Goal: Task Accomplishment & Management: Use online tool/utility

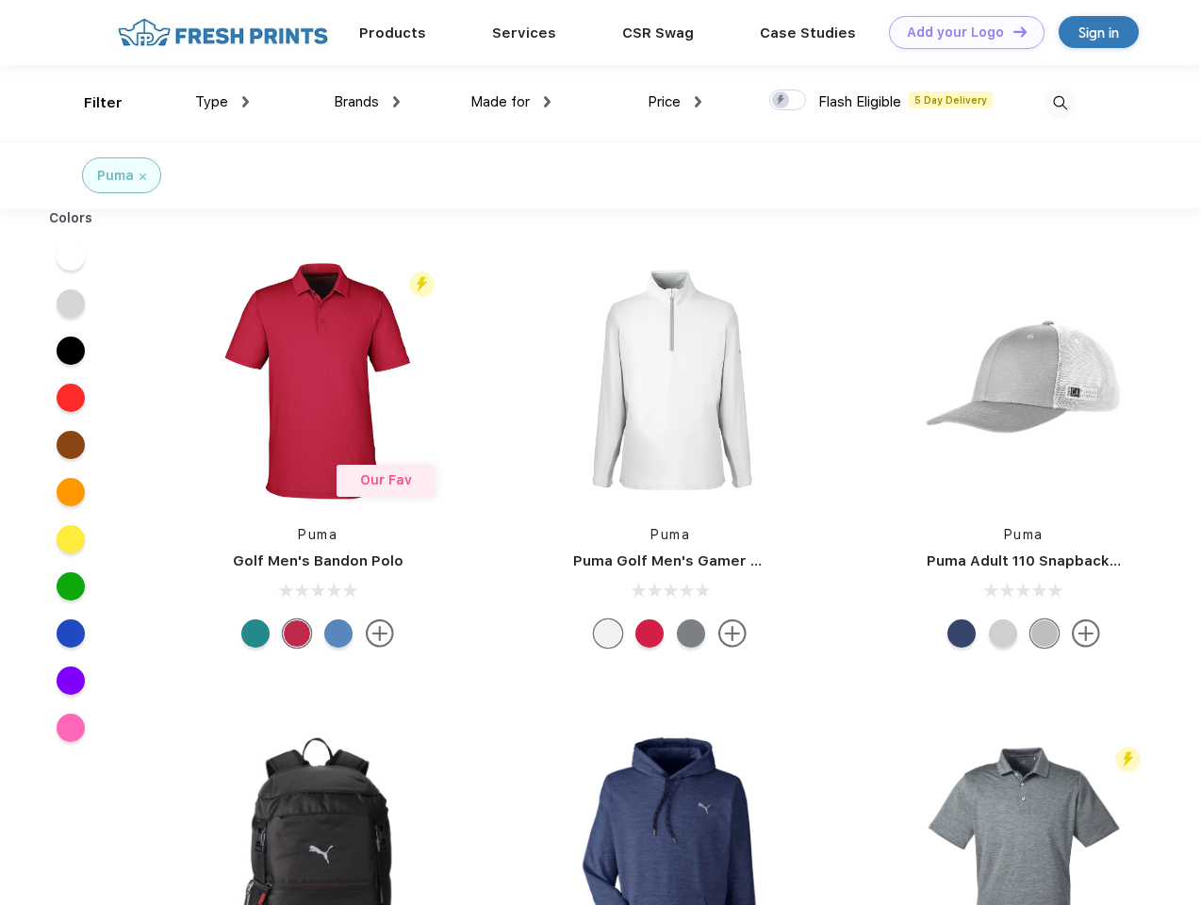
click at [960, 32] on link "Add your Logo Design Tool" at bounding box center [967, 32] width 156 height 33
click at [0, 0] on div "Design Tool" at bounding box center [0, 0] width 0 height 0
click at [1012, 31] on link "Add your Logo Design Tool" at bounding box center [967, 32] width 156 height 33
click at [91, 103] on div "Filter" at bounding box center [103, 103] width 39 height 22
click at [223, 102] on span "Type" at bounding box center [211, 101] width 33 height 17
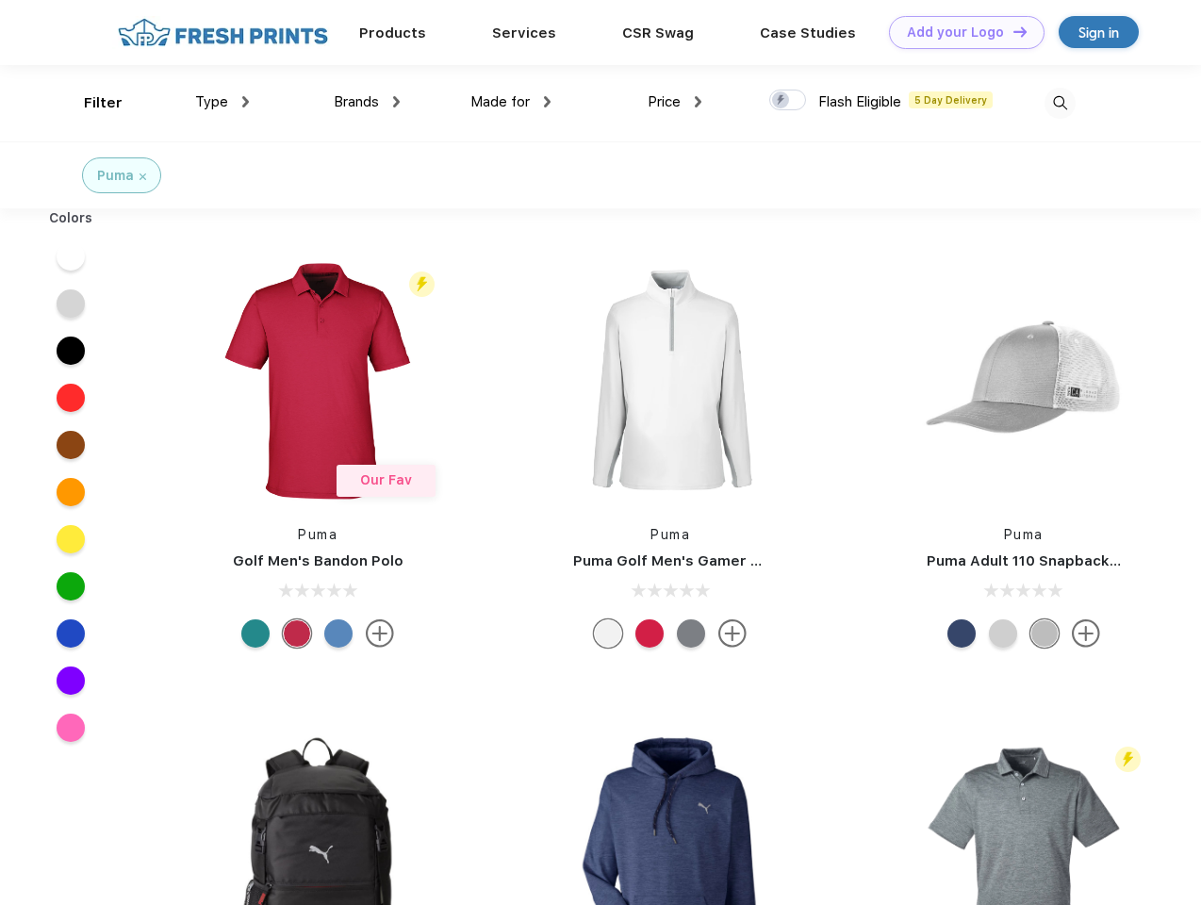
click at [367, 102] on span "Brands" at bounding box center [356, 101] width 45 height 17
click at [511, 102] on span "Made for" at bounding box center [500, 101] width 59 height 17
click at [675, 102] on span "Price" at bounding box center [664, 101] width 33 height 17
click at [788, 101] on div at bounding box center [788, 100] width 37 height 21
click at [782, 101] on input "checkbox" at bounding box center [776, 95] width 12 height 12
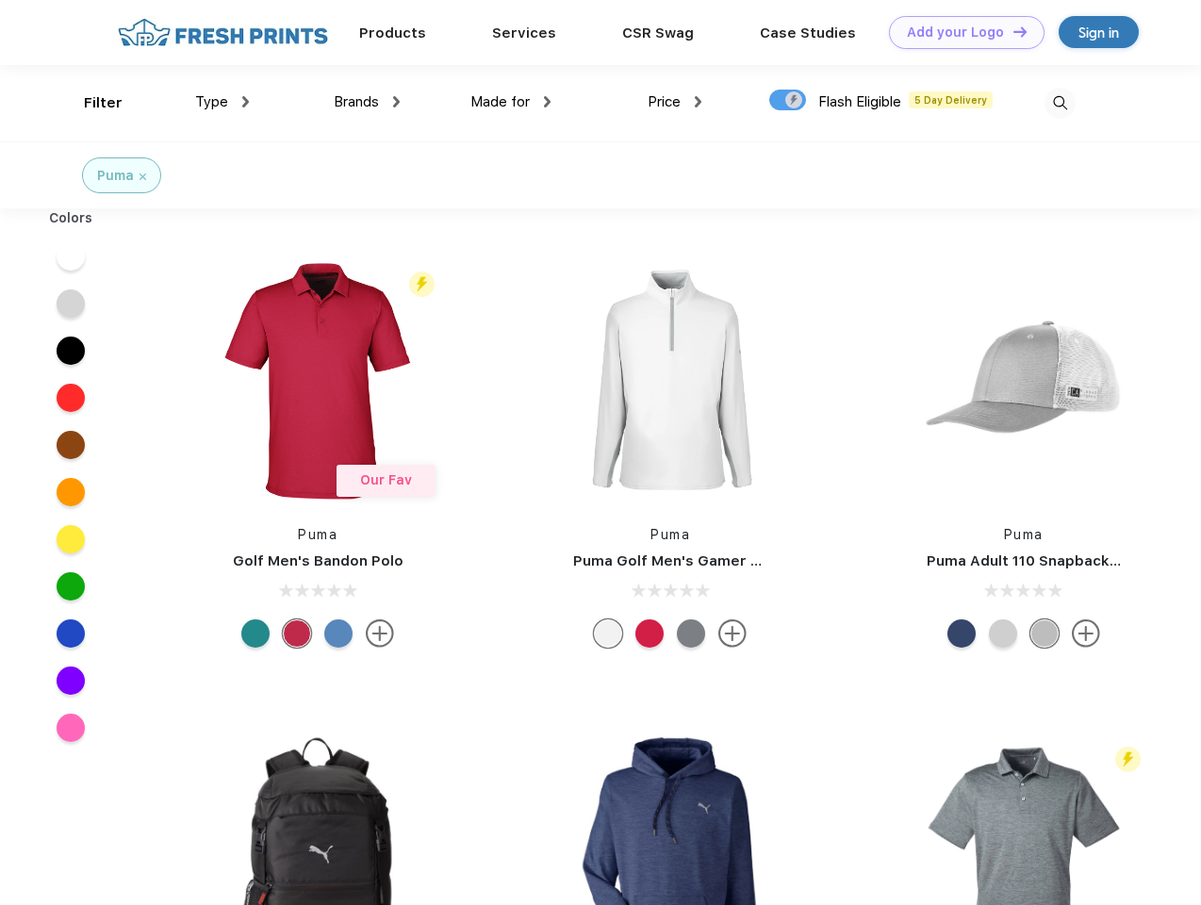
click at [1060, 103] on img at bounding box center [1060, 103] width 31 height 31
